Goal: Use online tool/utility: Utilize a website feature to perform a specific function

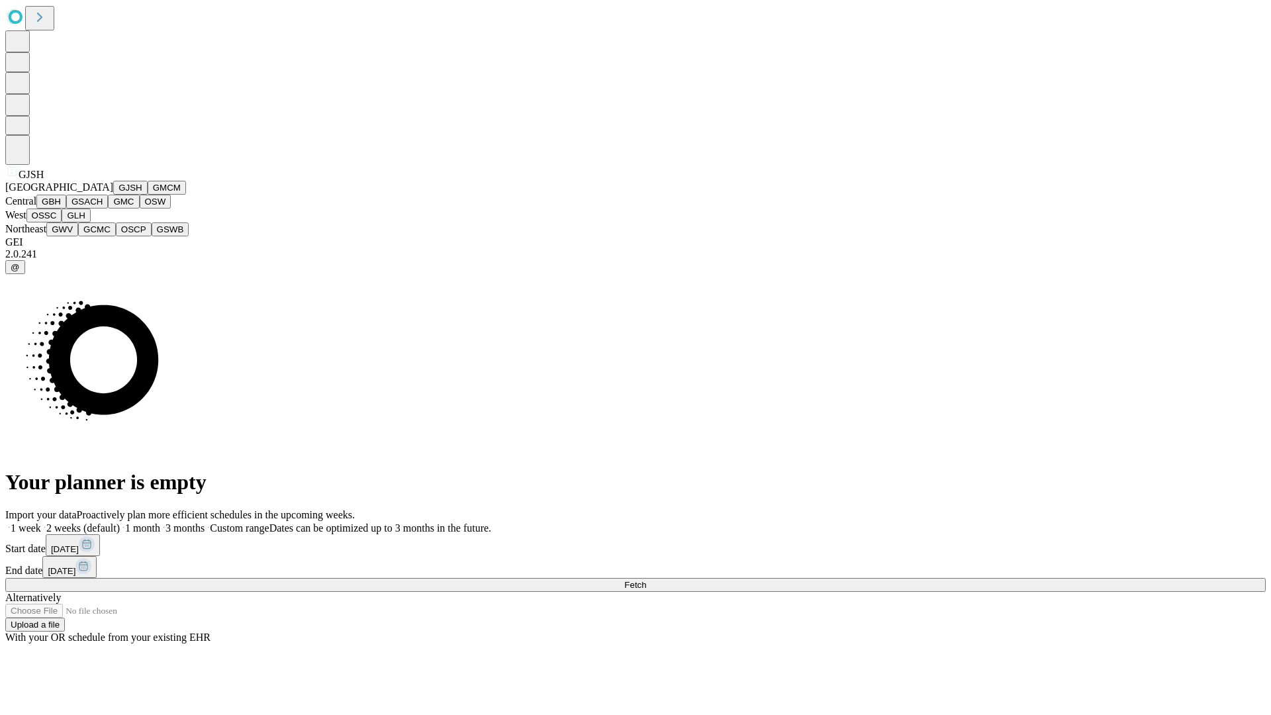
click at [113, 195] on button "GJSH" at bounding box center [130, 188] width 34 height 14
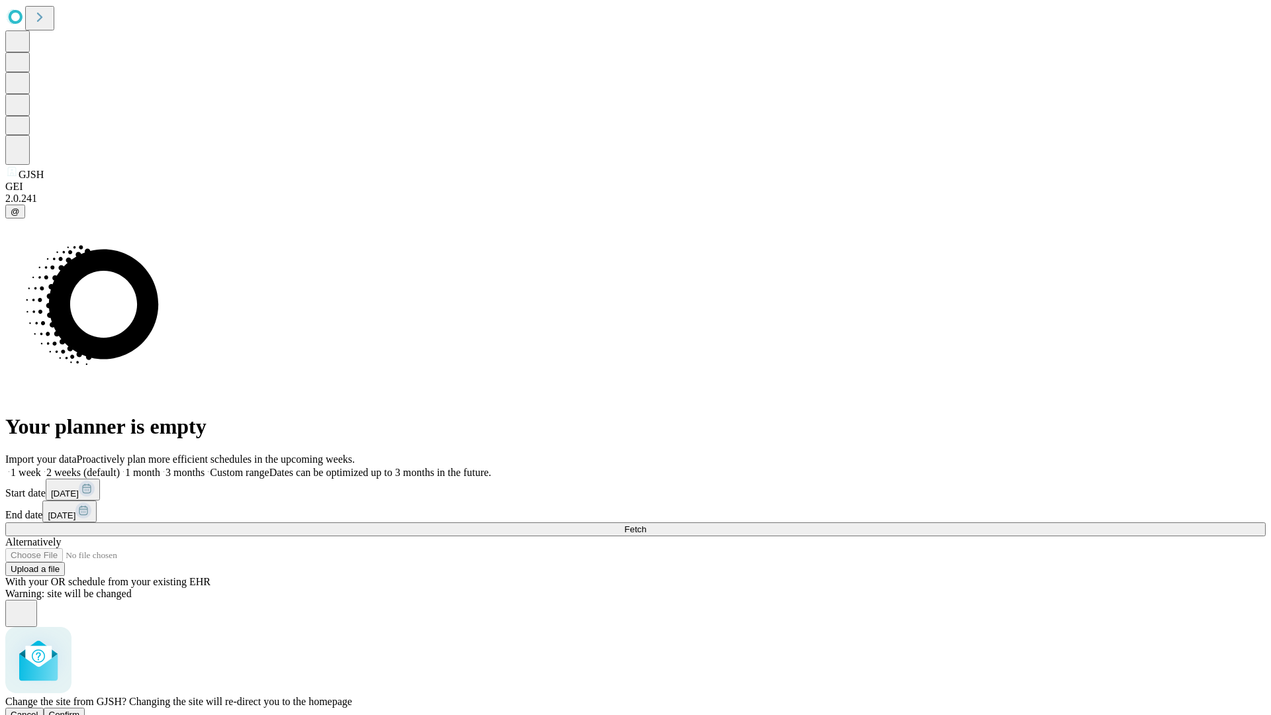
click at [80, 710] on span "Confirm" at bounding box center [64, 715] width 31 height 10
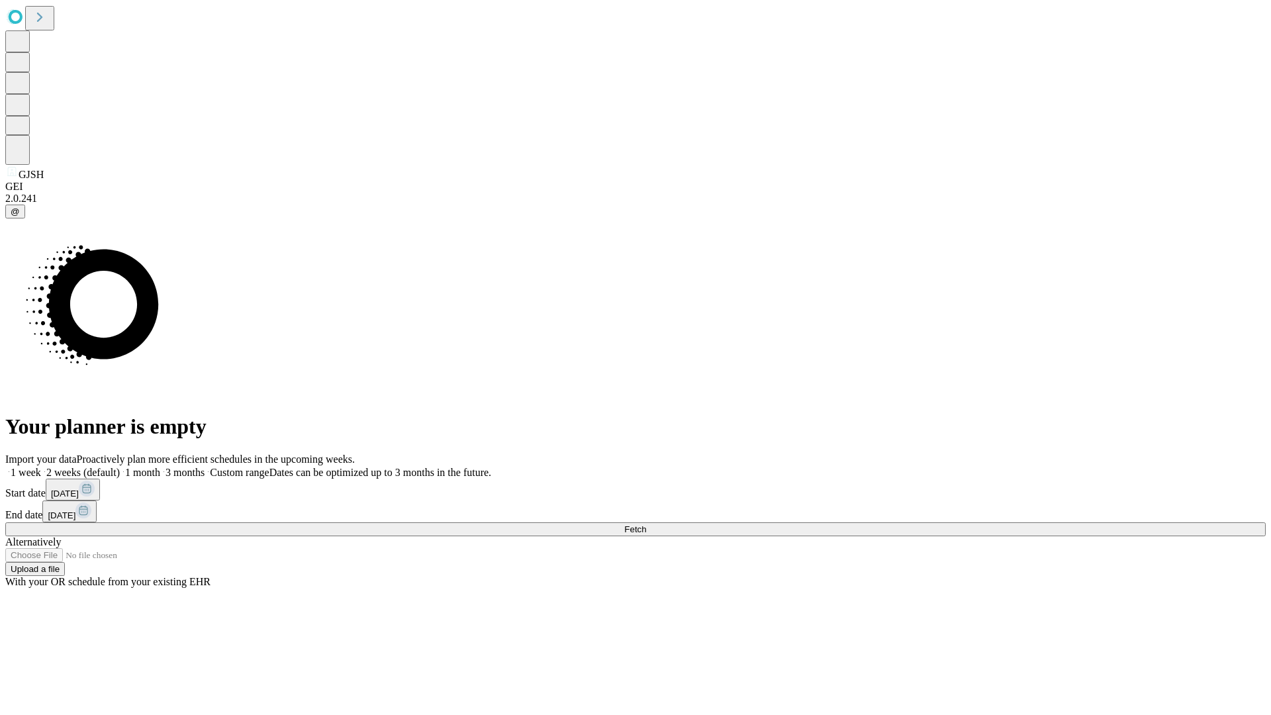
click at [120, 467] on label "2 weeks (default)" at bounding box center [80, 472] width 79 height 11
click at [646, 524] on span "Fetch" at bounding box center [635, 529] width 22 height 10
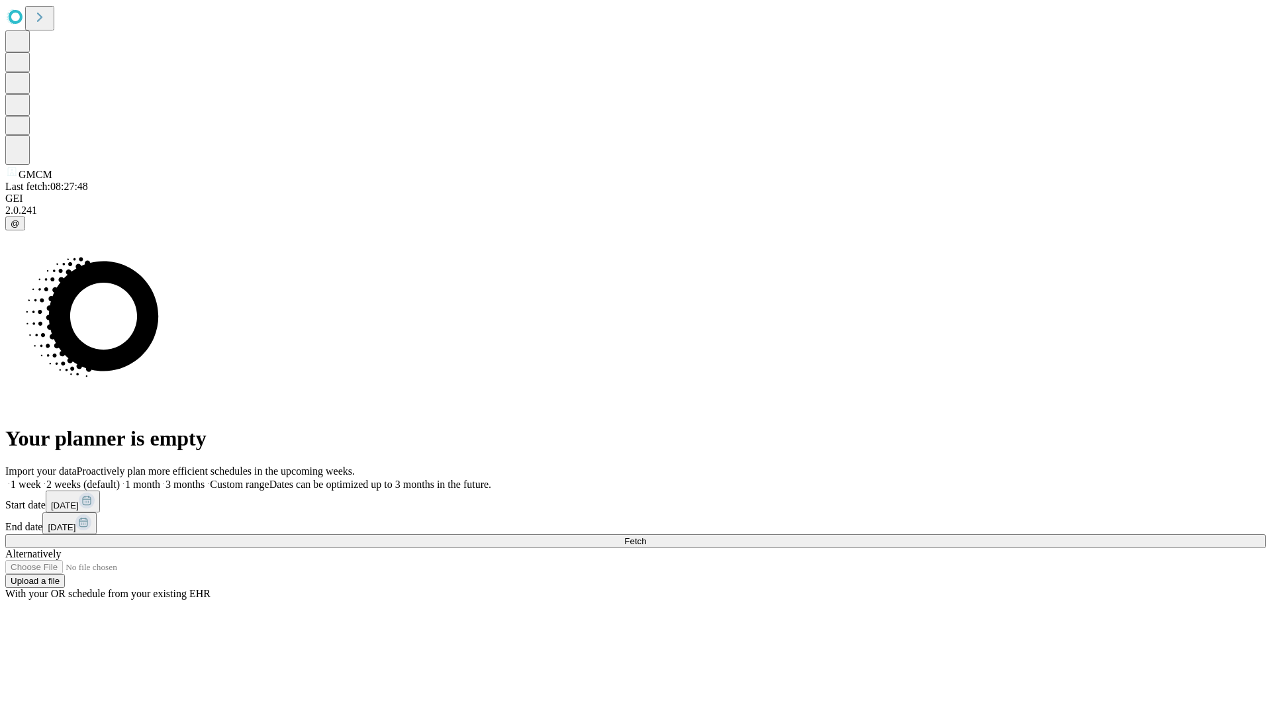
click at [120, 479] on label "2 weeks (default)" at bounding box center [80, 484] width 79 height 11
click at [646, 536] on span "Fetch" at bounding box center [635, 541] width 22 height 10
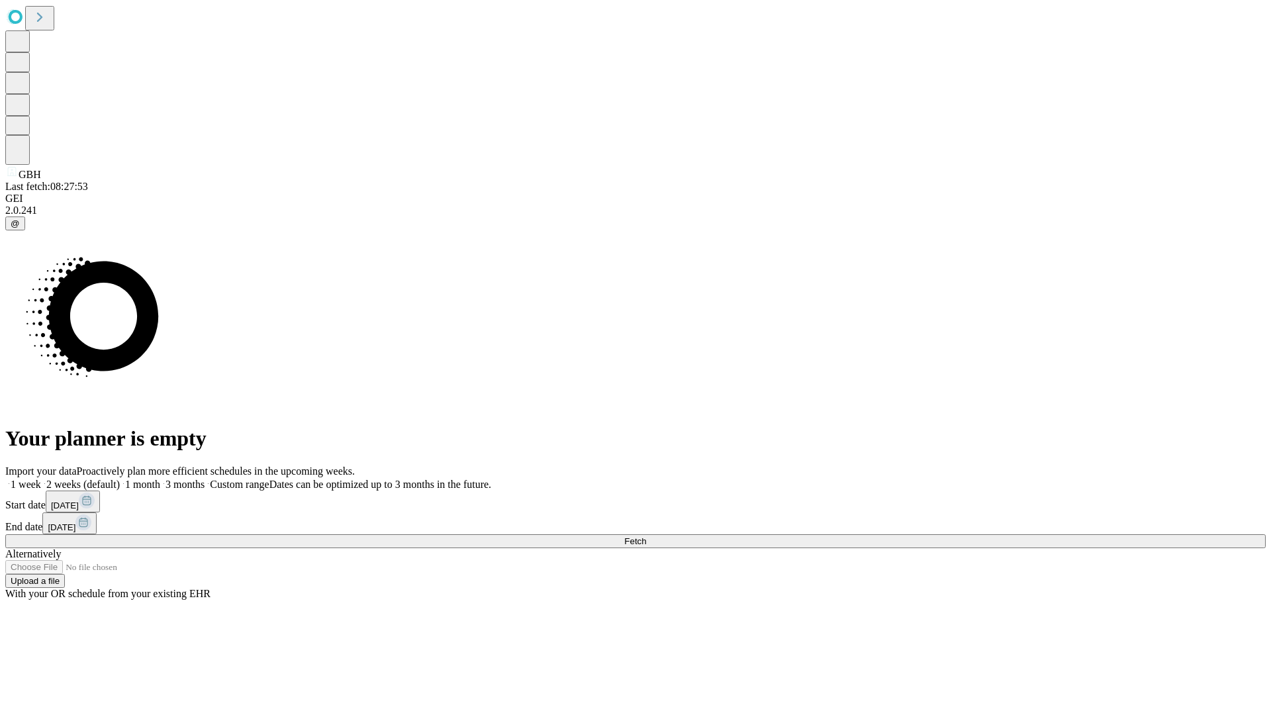
click at [120, 479] on label "2 weeks (default)" at bounding box center [80, 484] width 79 height 11
click at [646, 536] on span "Fetch" at bounding box center [635, 541] width 22 height 10
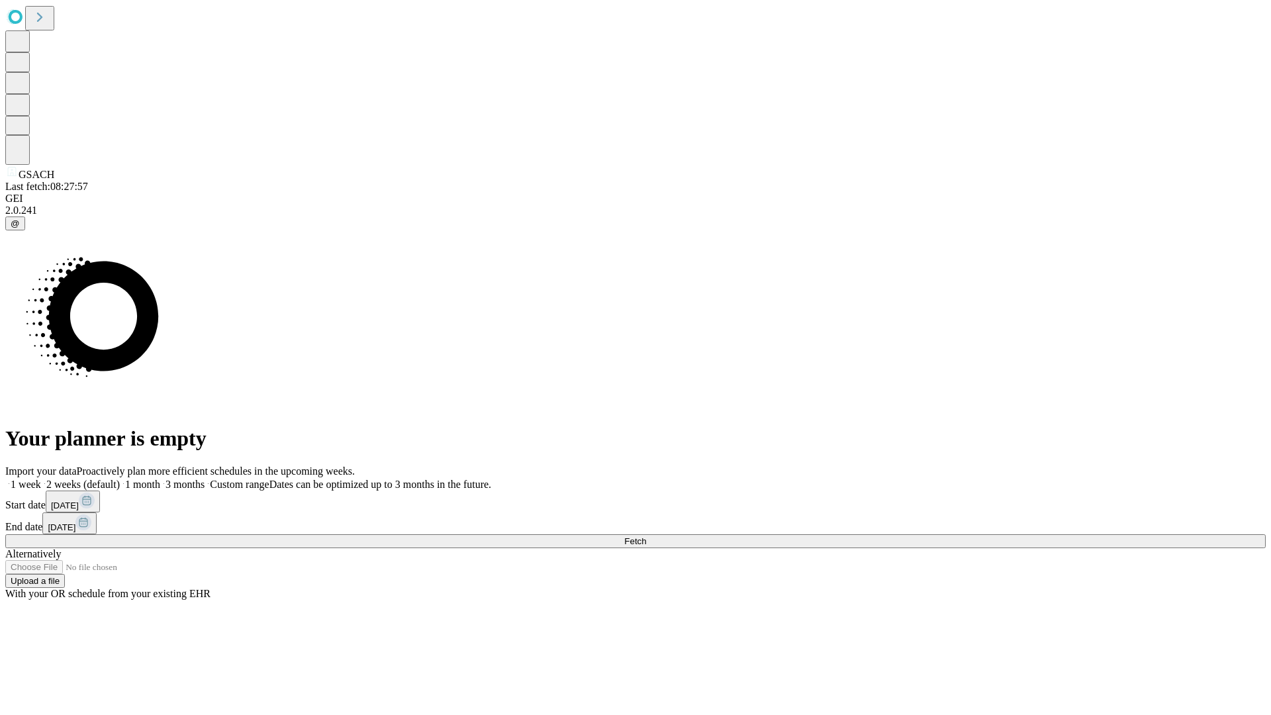
click at [120, 479] on label "2 weeks (default)" at bounding box center [80, 484] width 79 height 11
click at [646, 536] on span "Fetch" at bounding box center [635, 541] width 22 height 10
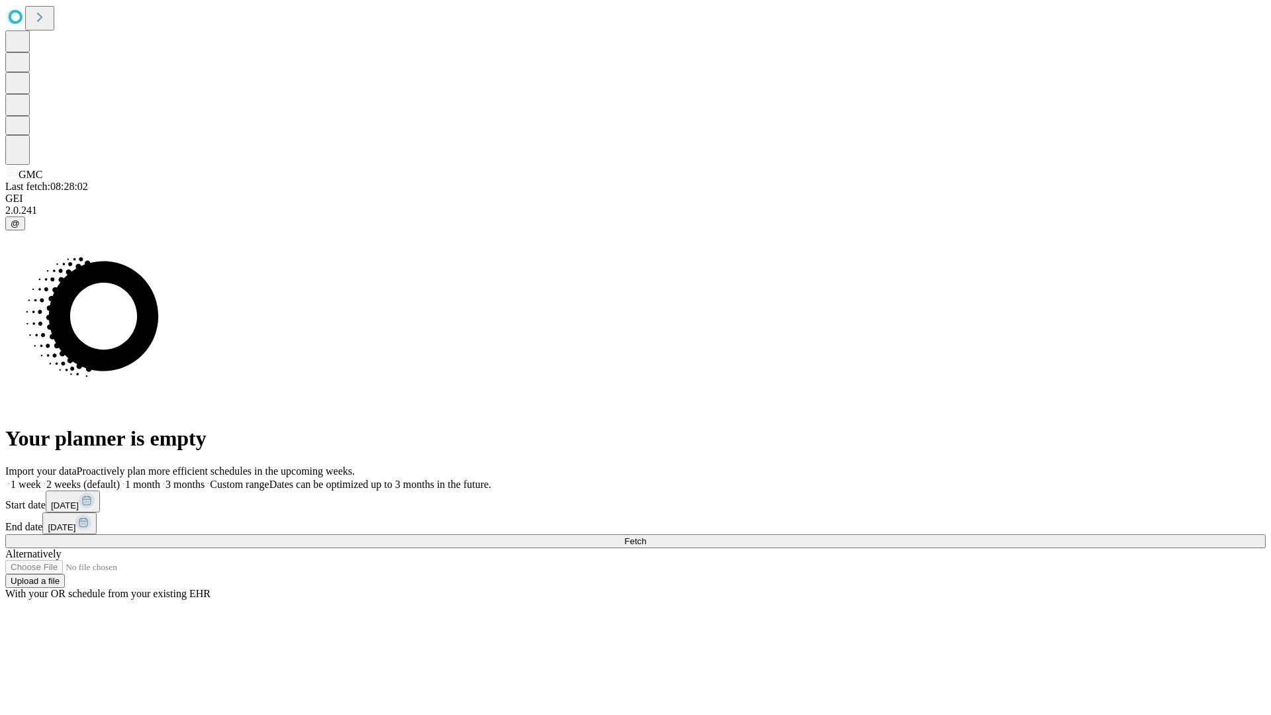
click at [120, 479] on label "2 weeks (default)" at bounding box center [80, 484] width 79 height 11
click at [646, 536] on span "Fetch" at bounding box center [635, 541] width 22 height 10
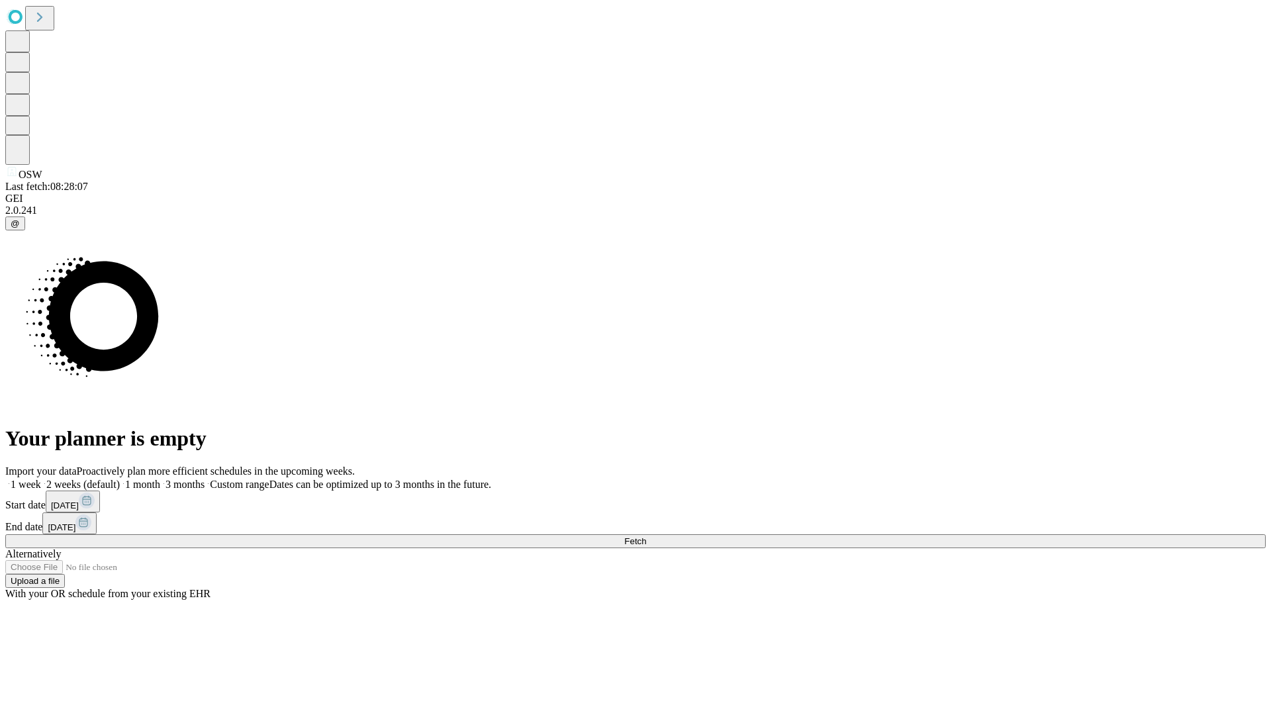
click at [646, 536] on span "Fetch" at bounding box center [635, 541] width 22 height 10
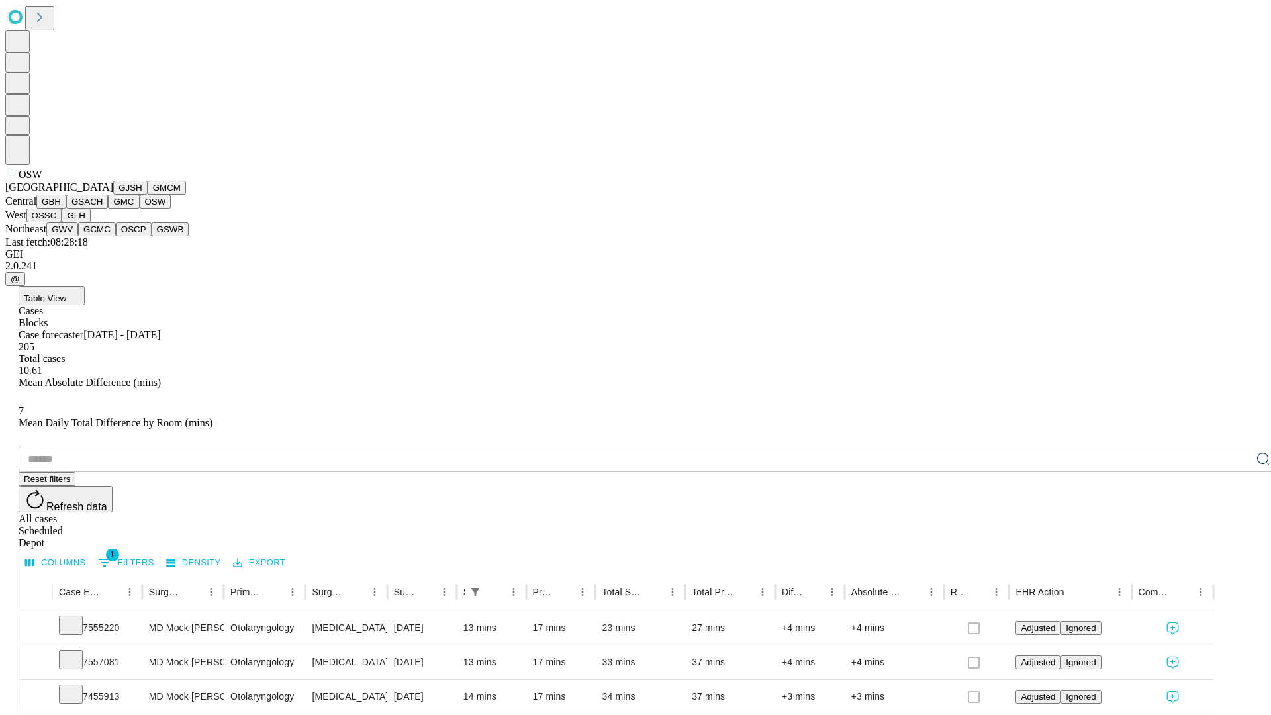
click at [62, 222] on button "OSSC" at bounding box center [44, 216] width 36 height 14
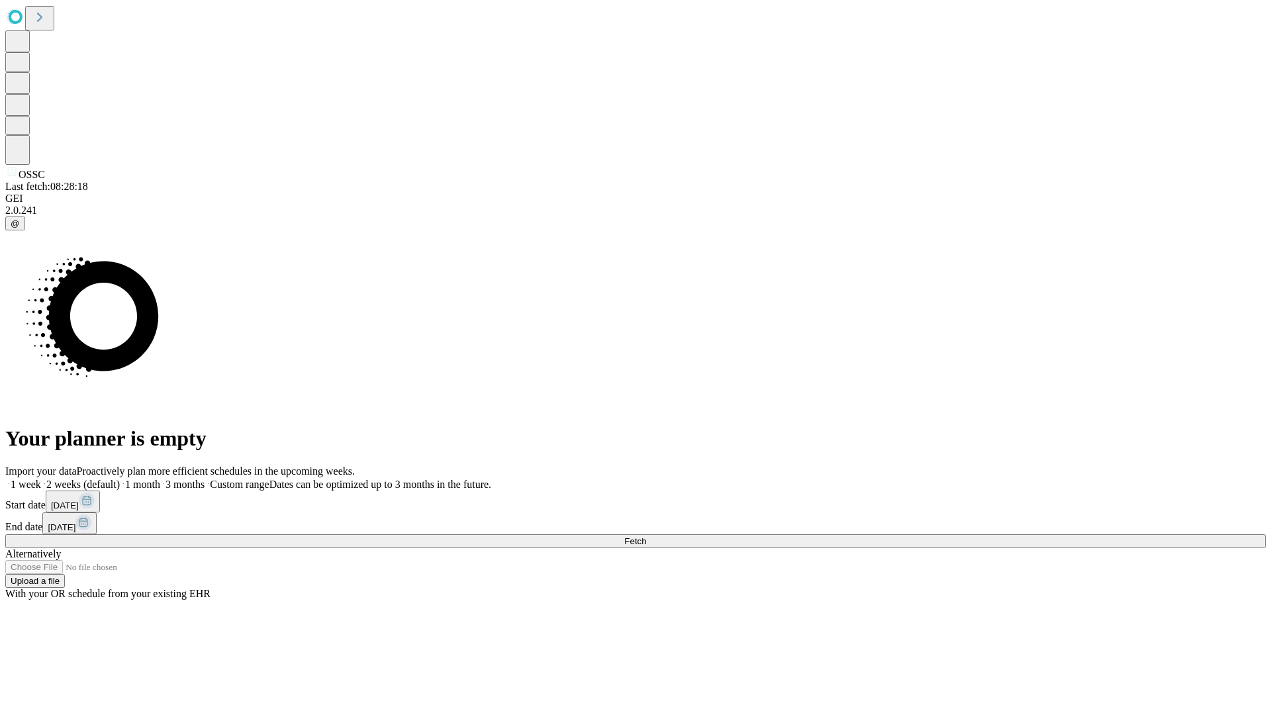
click at [646, 536] on span "Fetch" at bounding box center [635, 541] width 22 height 10
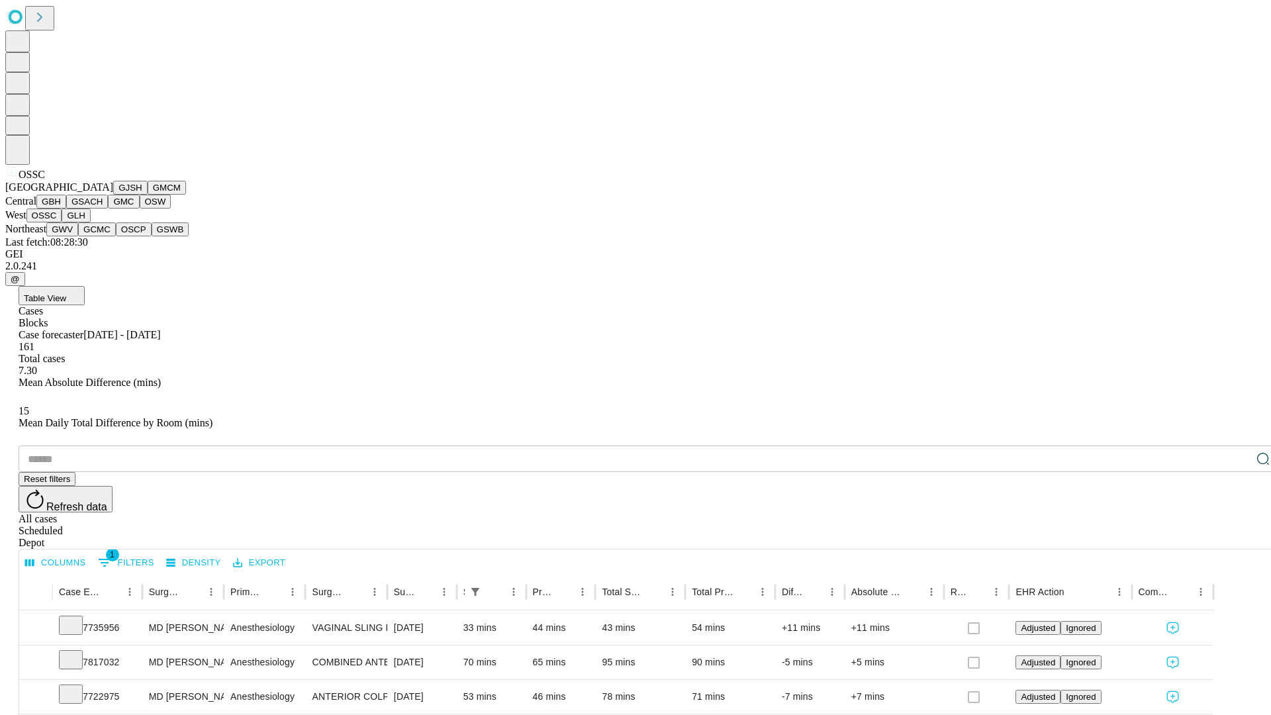
click at [90, 222] on button "GLH" at bounding box center [76, 216] width 28 height 14
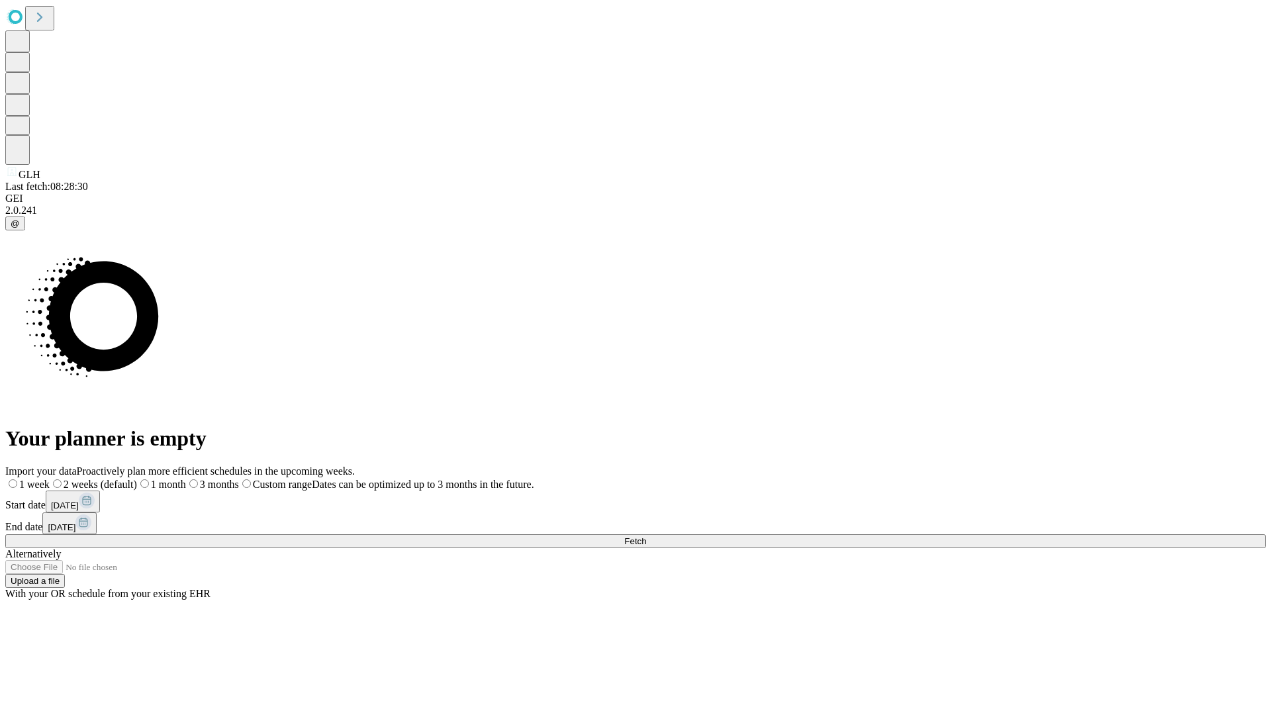
click at [646, 536] on span "Fetch" at bounding box center [635, 541] width 22 height 10
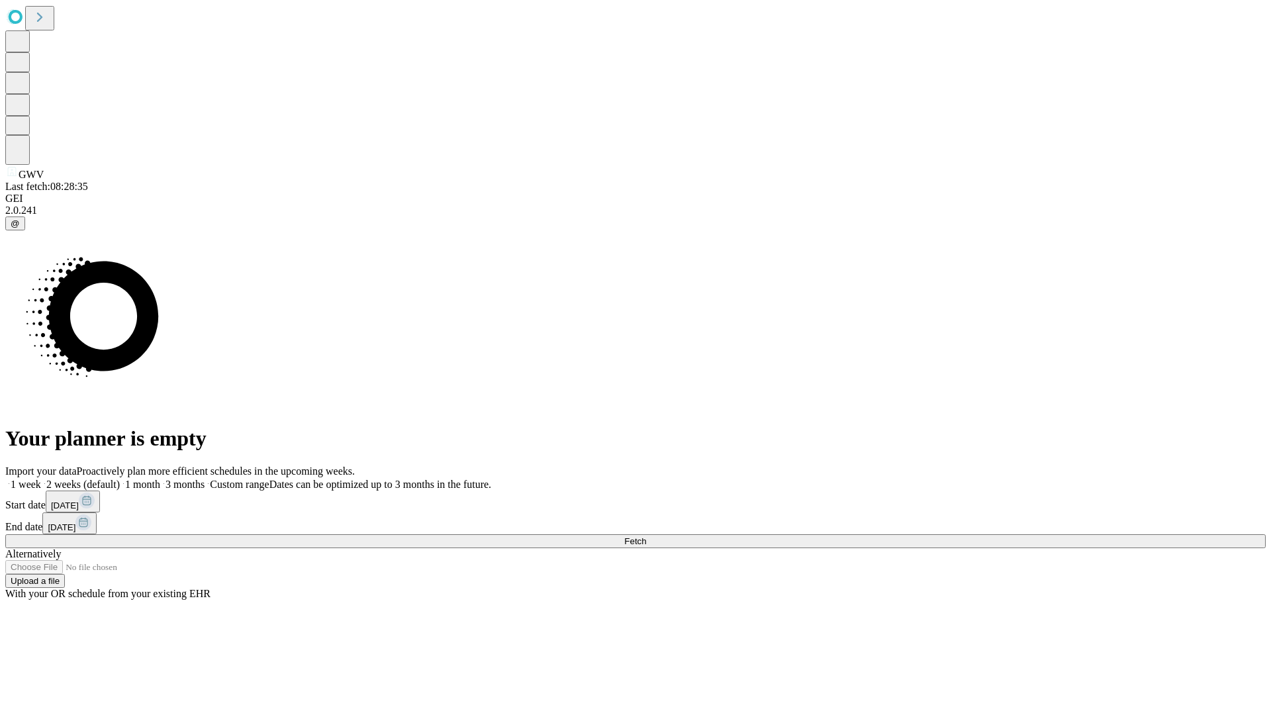
click at [646, 536] on span "Fetch" at bounding box center [635, 541] width 22 height 10
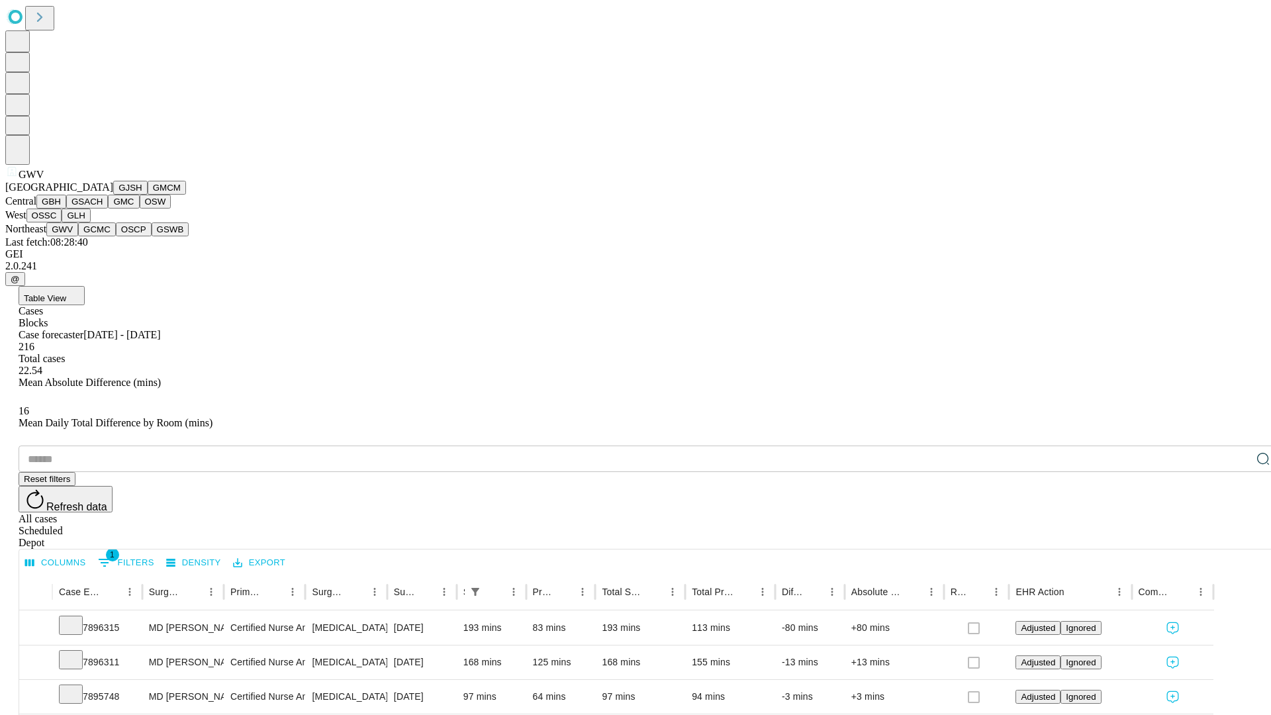
click at [103, 236] on button "GCMC" at bounding box center [97, 229] width 38 height 14
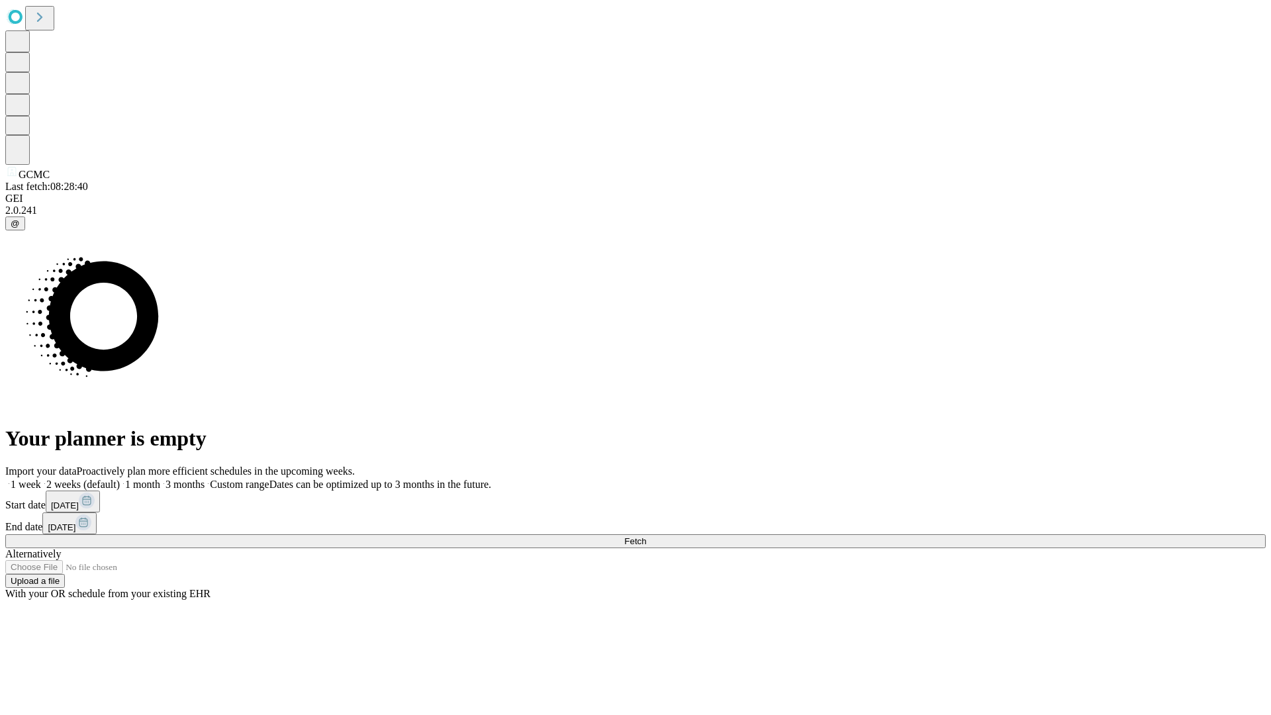
click at [120, 479] on label "2 weeks (default)" at bounding box center [80, 484] width 79 height 11
click at [646, 536] on span "Fetch" at bounding box center [635, 541] width 22 height 10
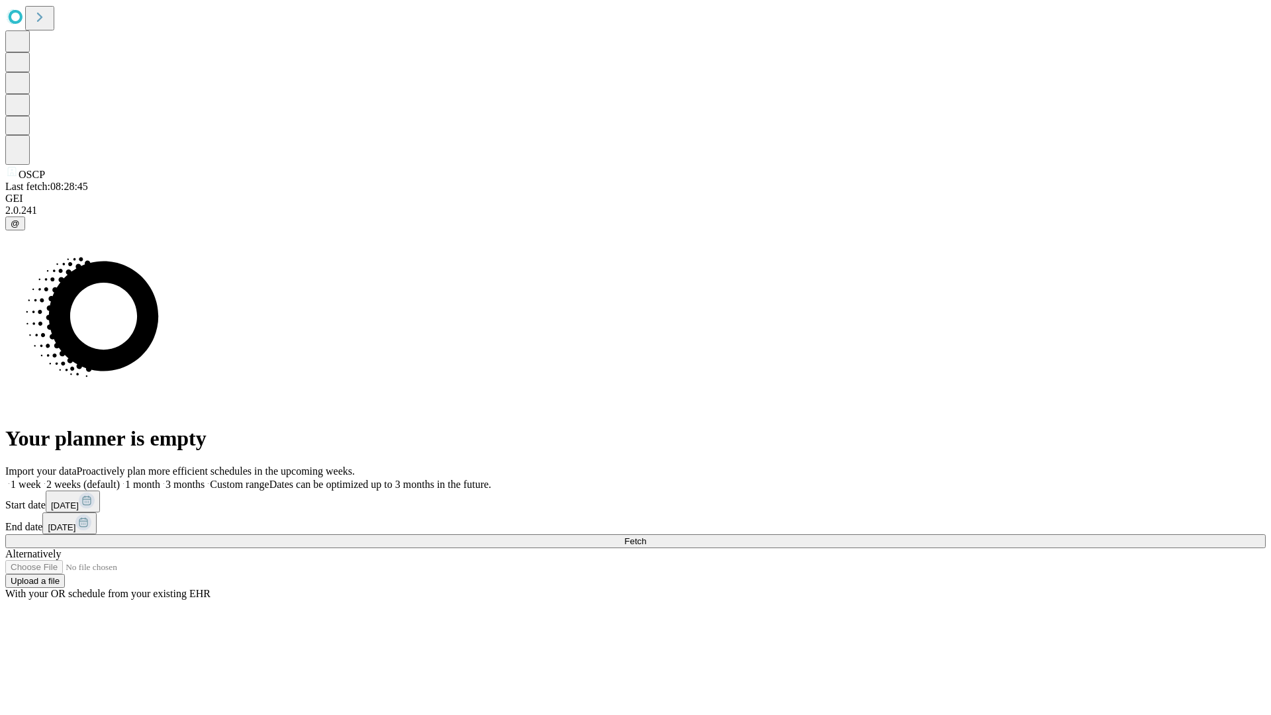
click at [120, 479] on label "2 weeks (default)" at bounding box center [80, 484] width 79 height 11
click at [646, 536] on span "Fetch" at bounding box center [635, 541] width 22 height 10
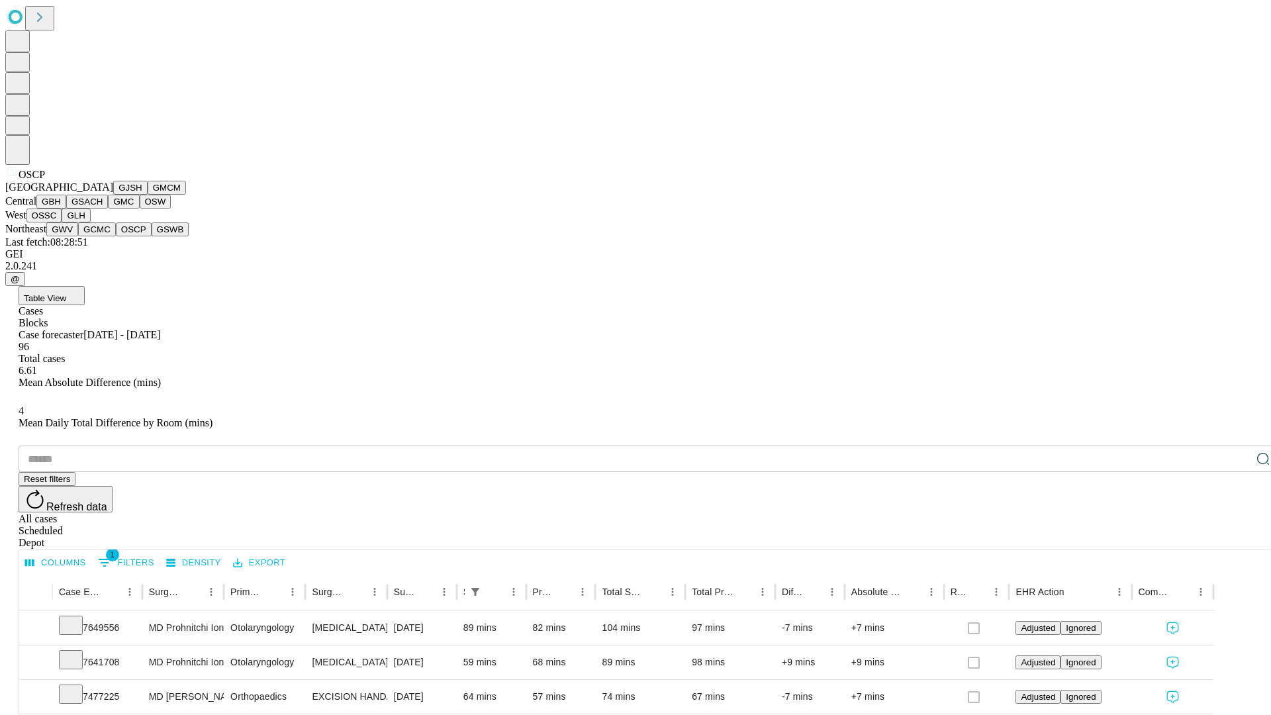
click at [152, 236] on button "GSWB" at bounding box center [171, 229] width 38 height 14
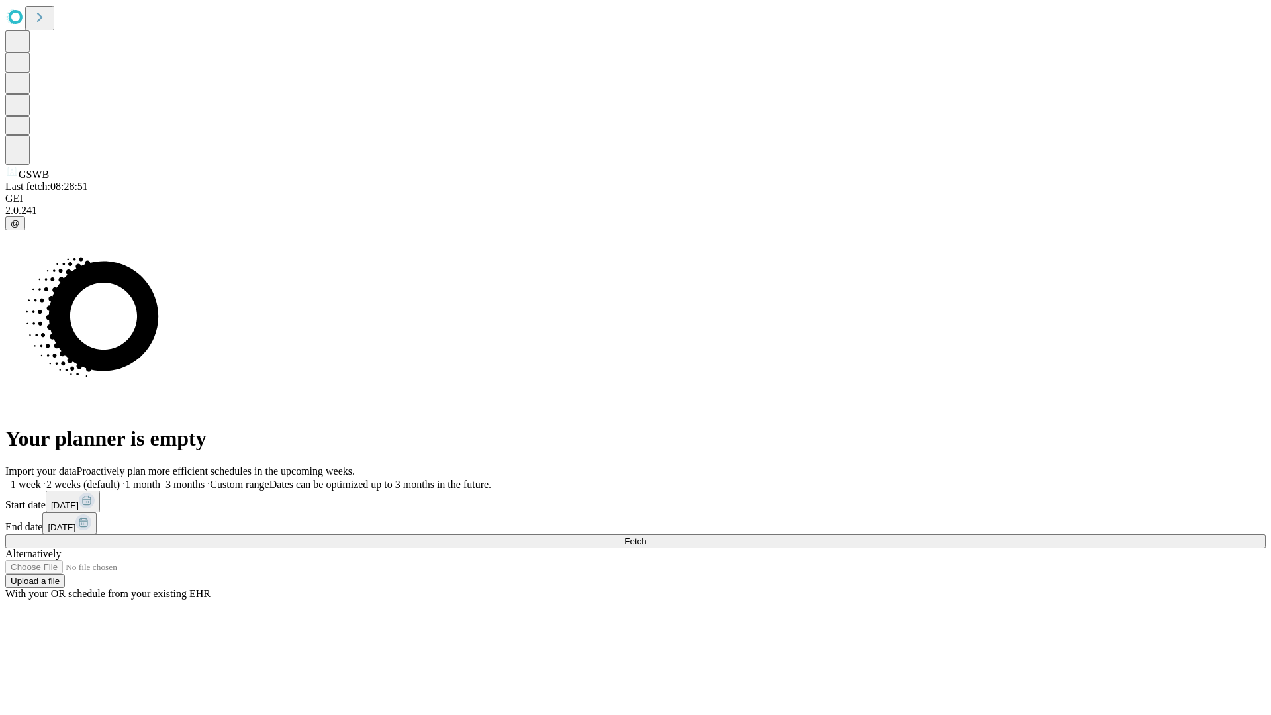
click at [120, 479] on label "2 weeks (default)" at bounding box center [80, 484] width 79 height 11
click at [646, 536] on span "Fetch" at bounding box center [635, 541] width 22 height 10
